Goal: Task Accomplishment & Management: Manage account settings

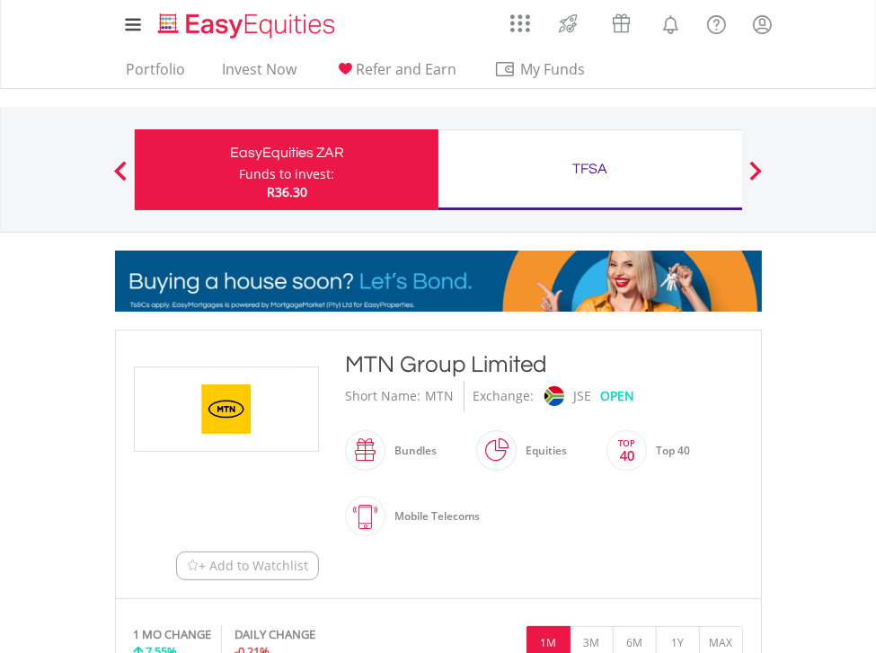
drag, startPoint x: 57, startPoint y: 52, endPoint x: -199, endPoint y: 45, distance: 257.0
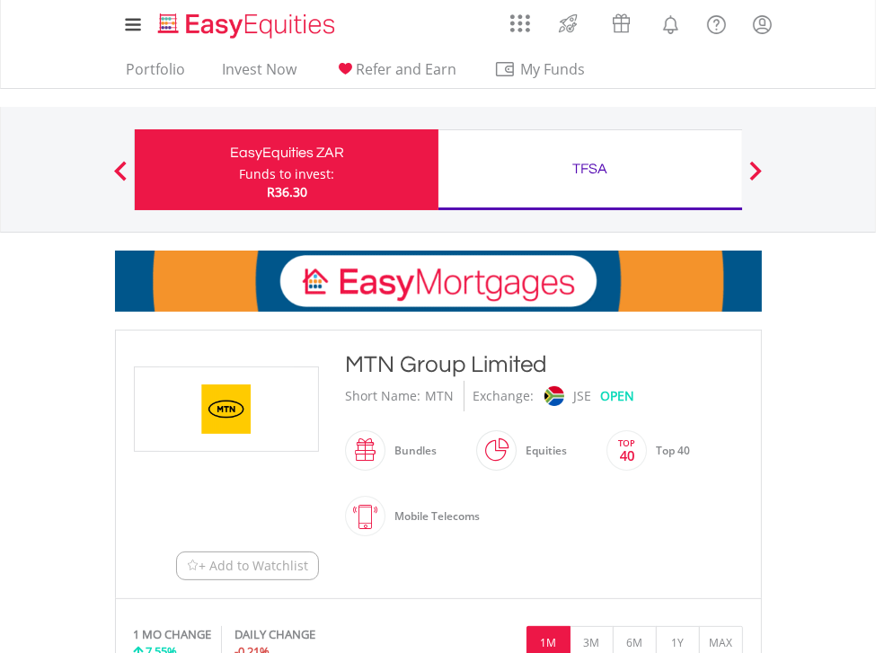
click at [340, 99] on div "My Investments Invest Now New Listings Sell My Recurring Investments Pending Or…" at bounding box center [438, 156] width 876 height 312
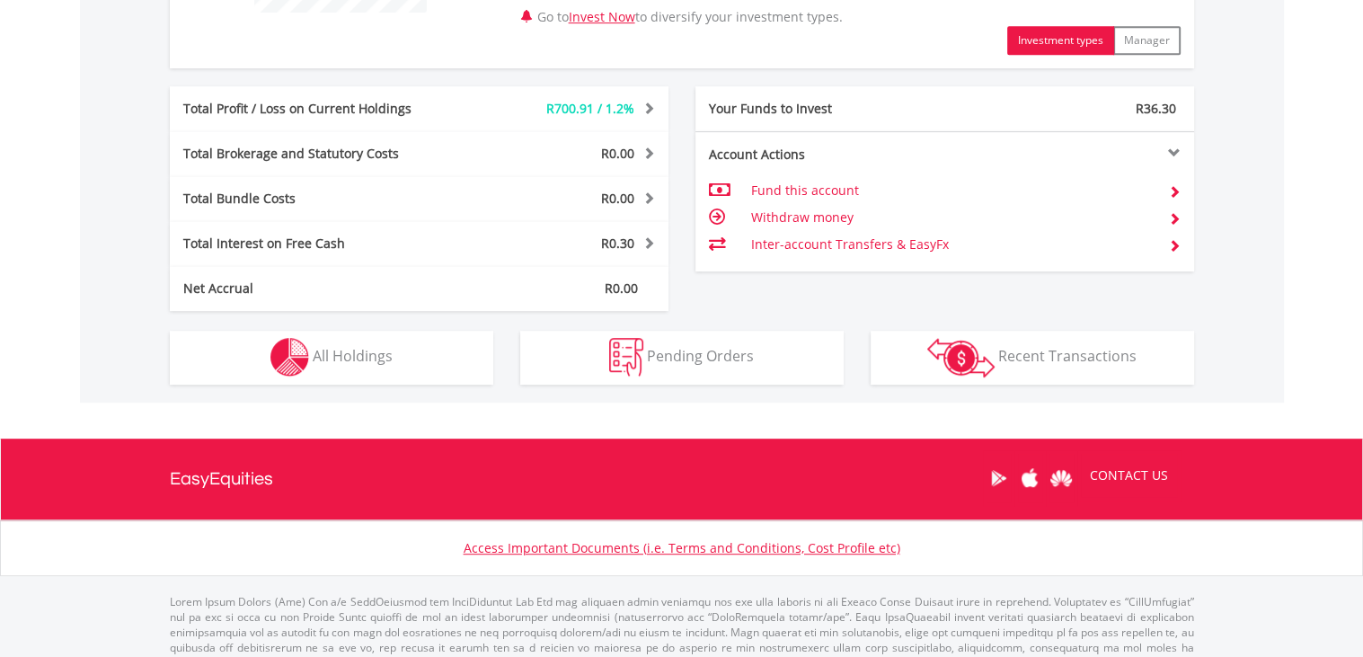
scroll to position [897, 0]
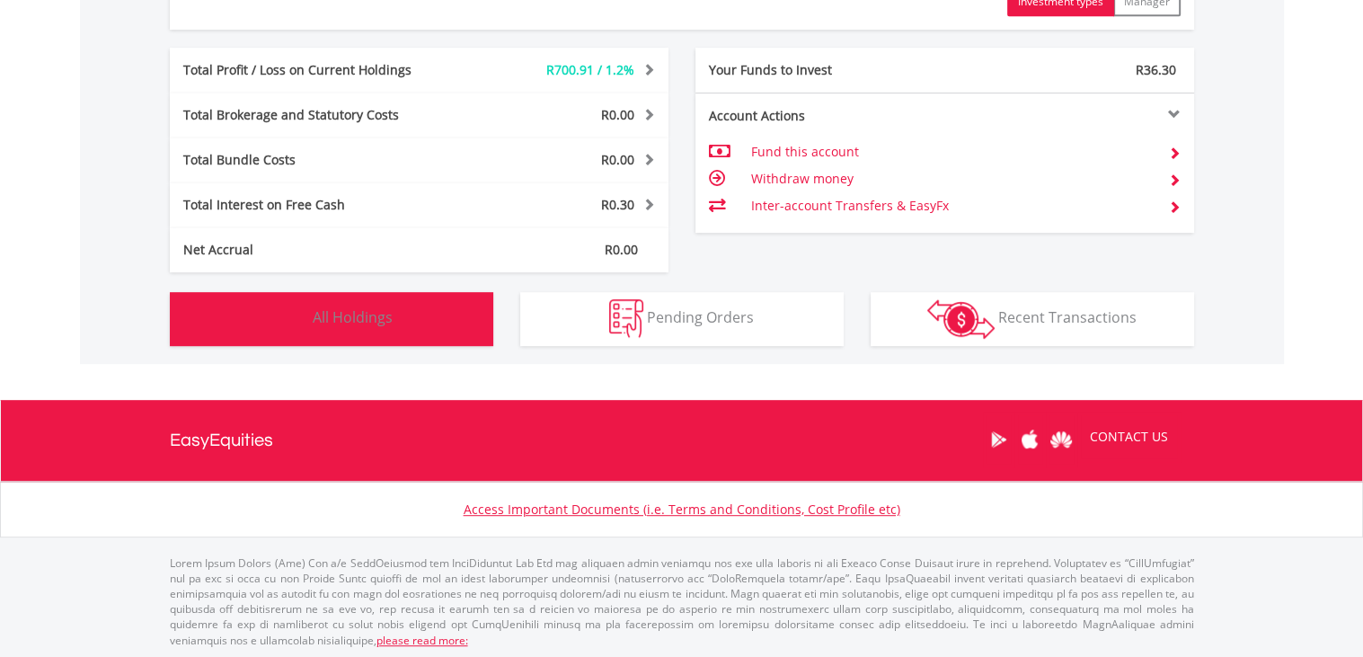
click at [290, 316] on img "button" at bounding box center [289, 318] width 39 height 39
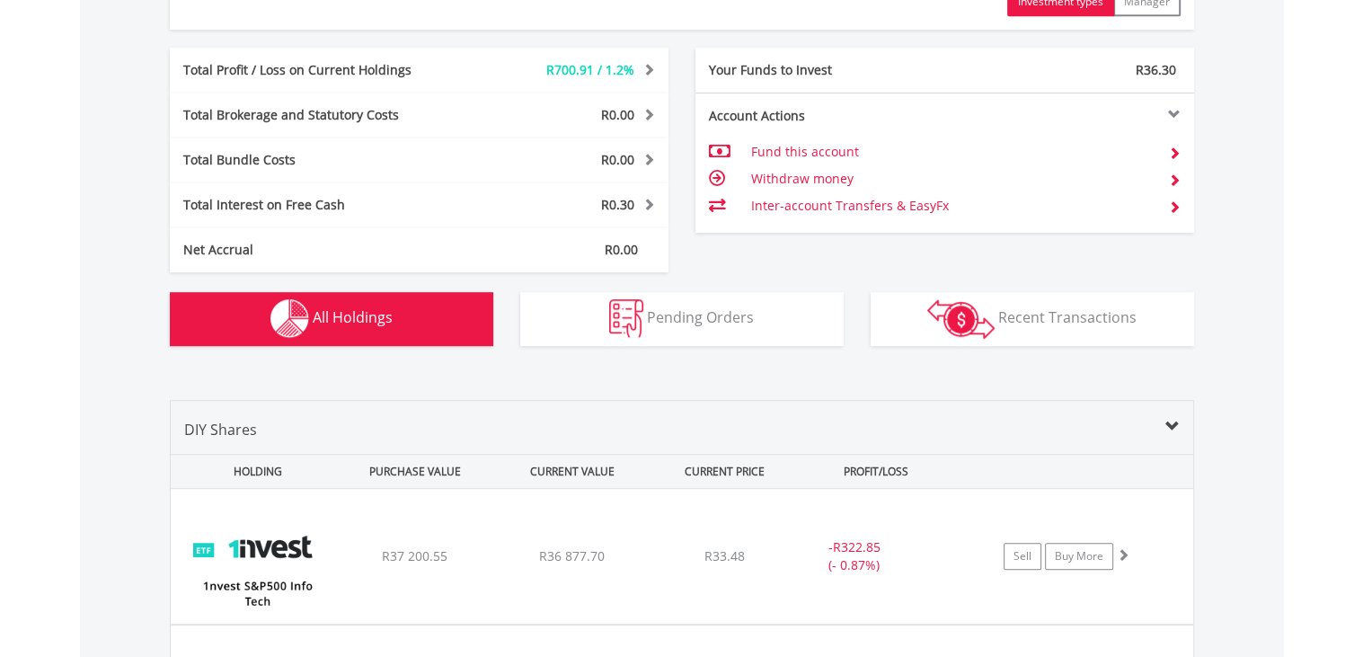
scroll to position [1294, 0]
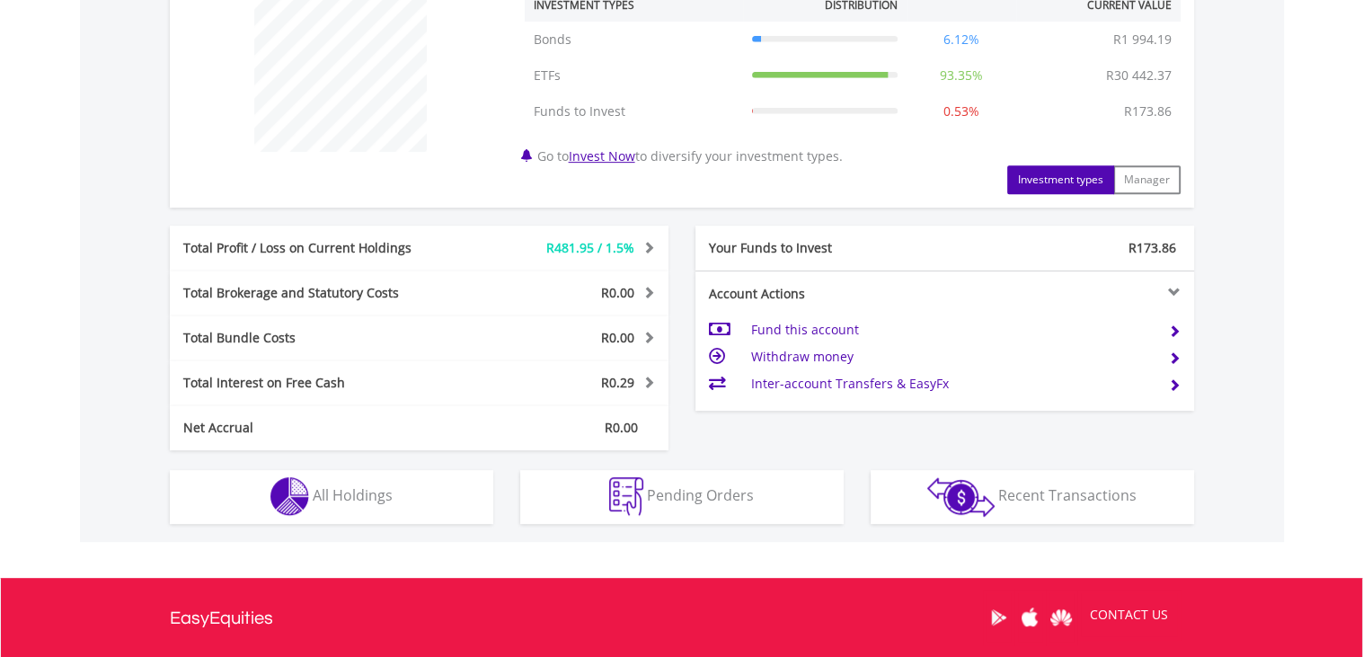
scroll to position [755, 0]
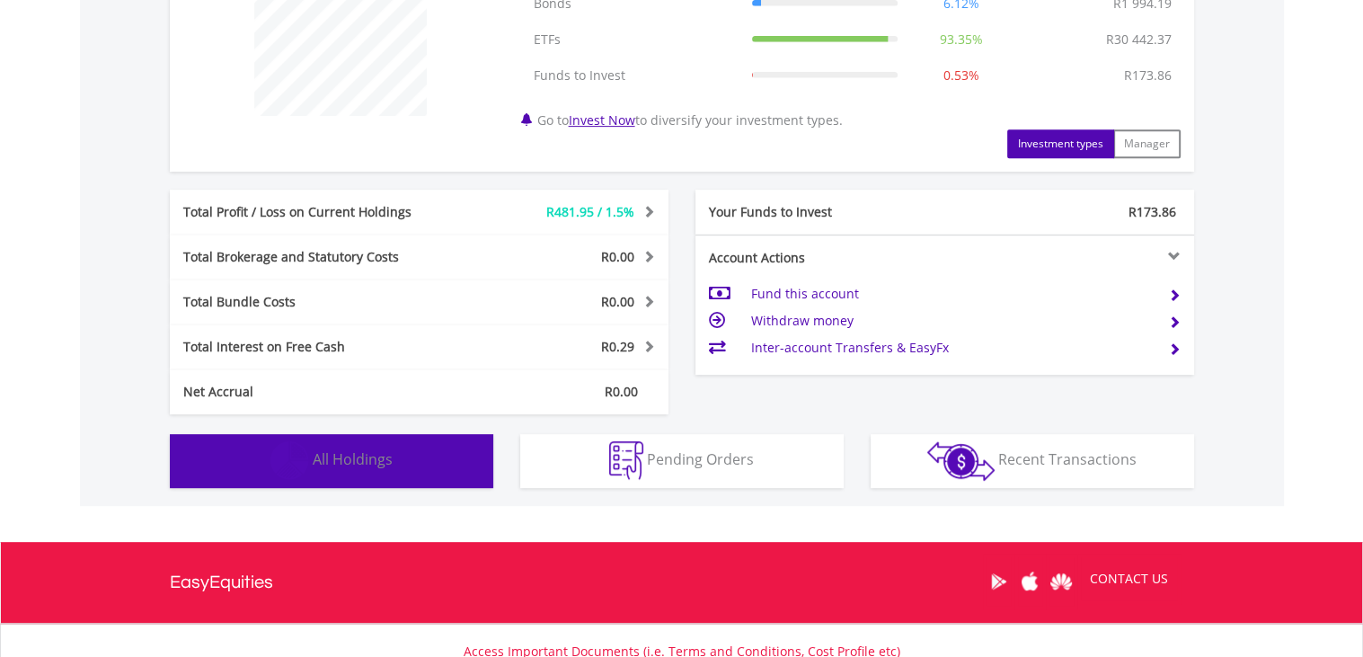
click at [353, 455] on span "All Holdings" at bounding box center [353, 459] width 80 height 20
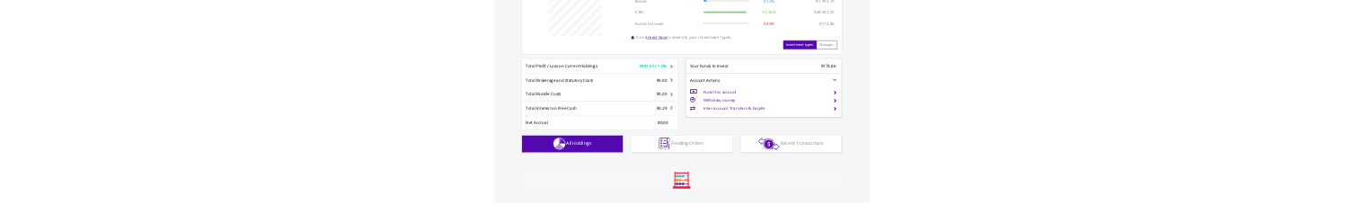
scroll to position [1294, 0]
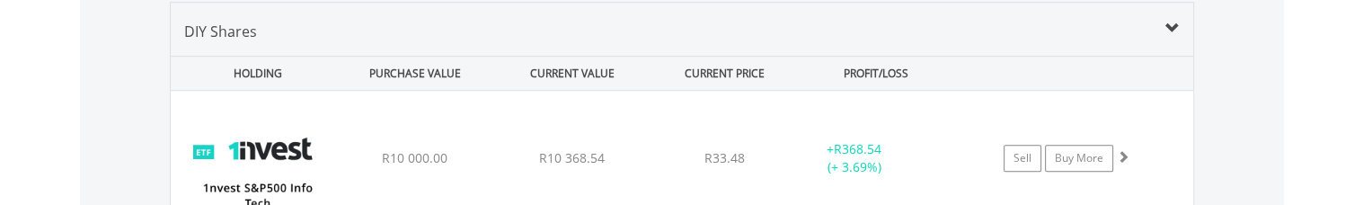
click at [956, 31] on div "DIY Shares" at bounding box center [682, 38] width 1022 height 35
